Goal: Task Accomplishment & Management: Use online tool/utility

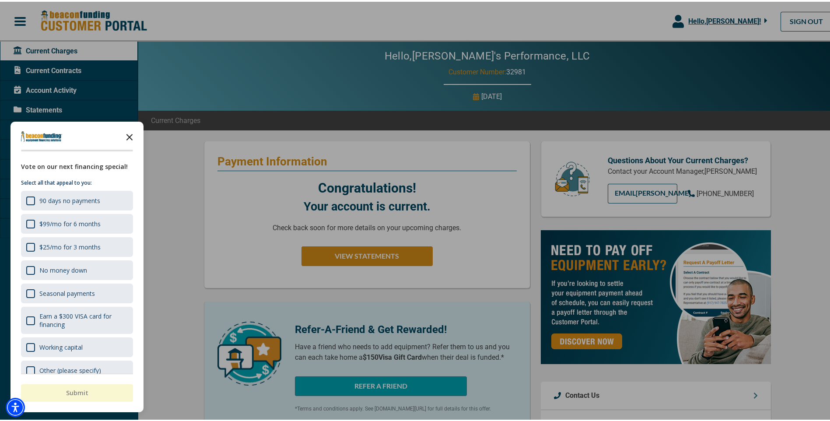
click at [129, 139] on icon "Close the survey" at bounding box center [129, 134] width 17 height 17
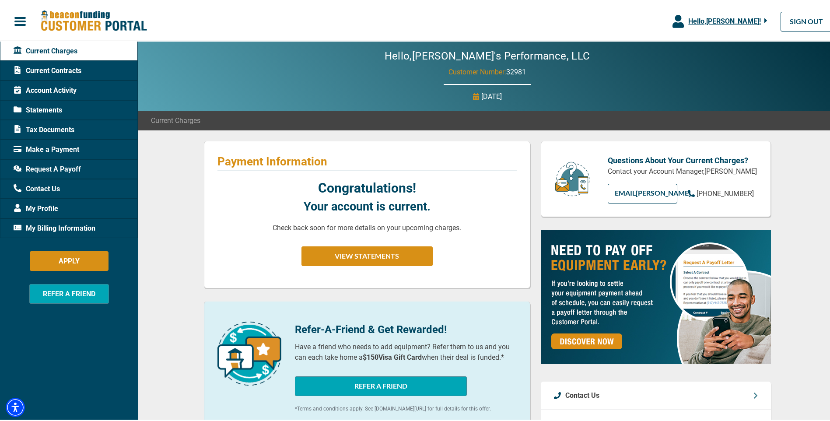
click at [81, 167] on span "Request A Payoff" at bounding box center [47, 167] width 67 height 10
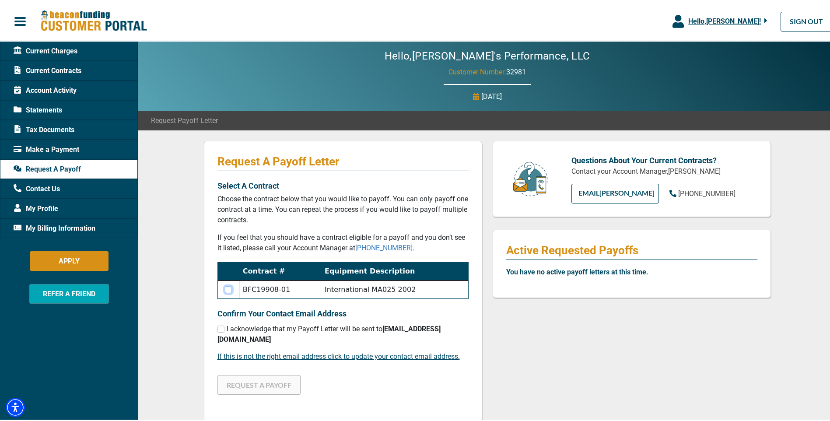
click at [225, 291] on input "checkbox" at bounding box center [228, 287] width 7 height 7
checkbox input "true"
click at [219, 331] on input "checkbox" at bounding box center [220, 327] width 7 height 7
checkbox input "true"
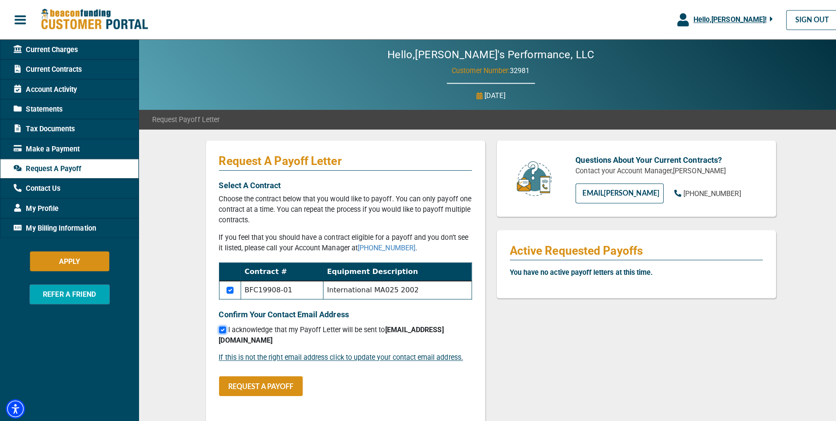
scroll to position [44, 0]
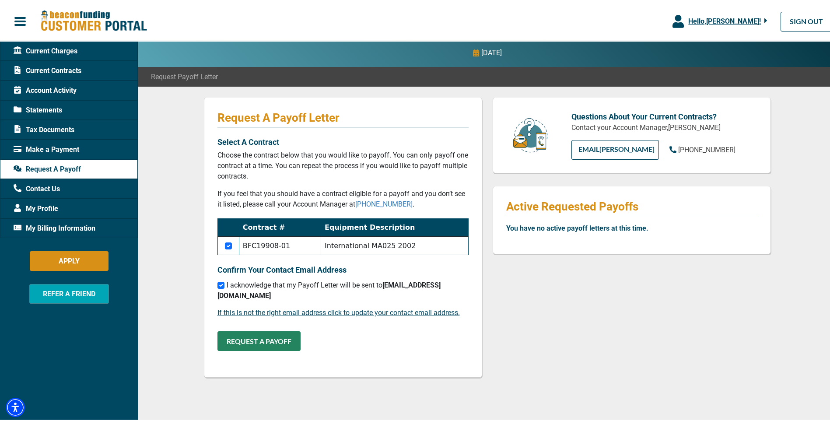
click at [244, 349] on button "REQUEST A PAYOFF" at bounding box center [258, 339] width 83 height 20
